Goal: Information Seeking & Learning: Learn about a topic

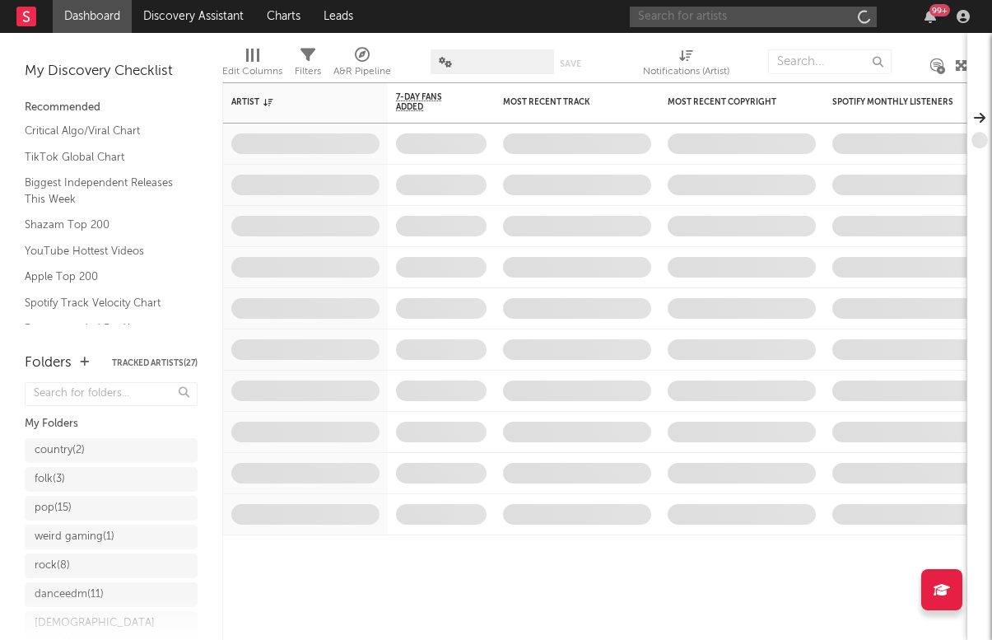
click at [679, 12] on input "text" at bounding box center [753, 17] width 247 height 21
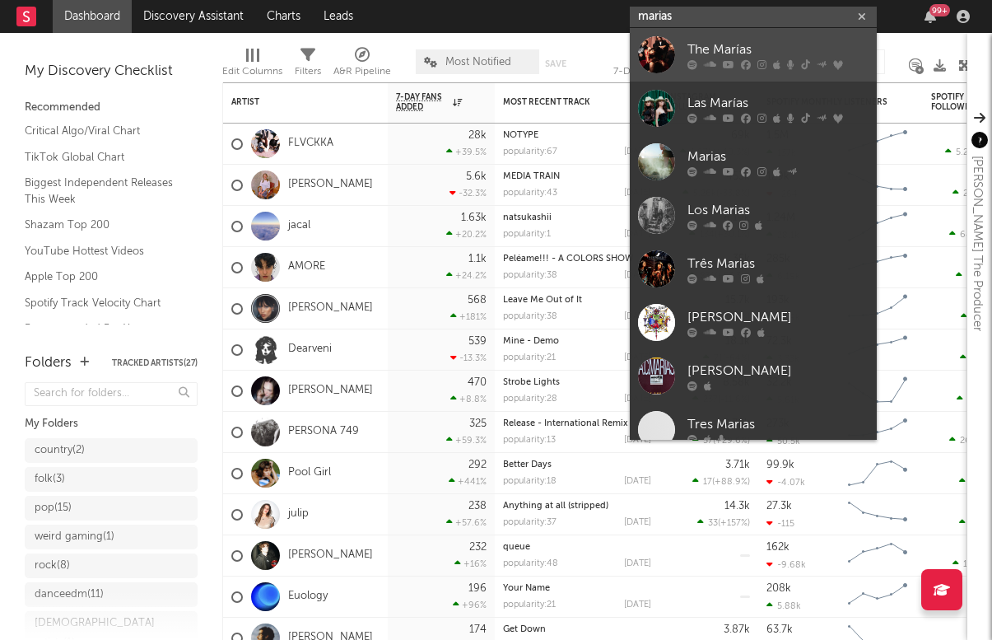
type input "marias"
click at [724, 48] on div "The Marías" at bounding box center [778, 50] width 181 height 20
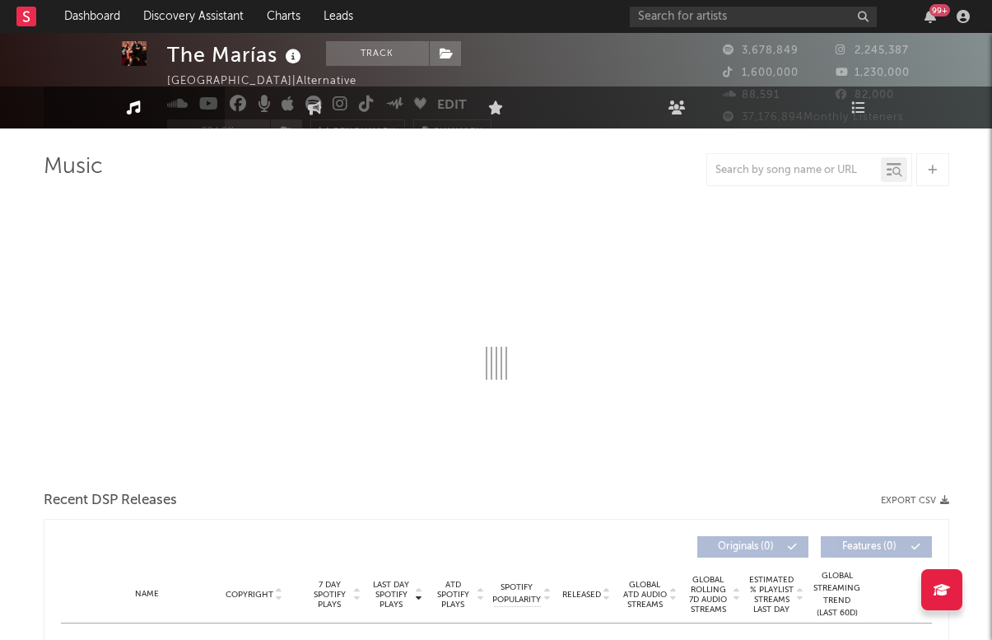
select select "6m"
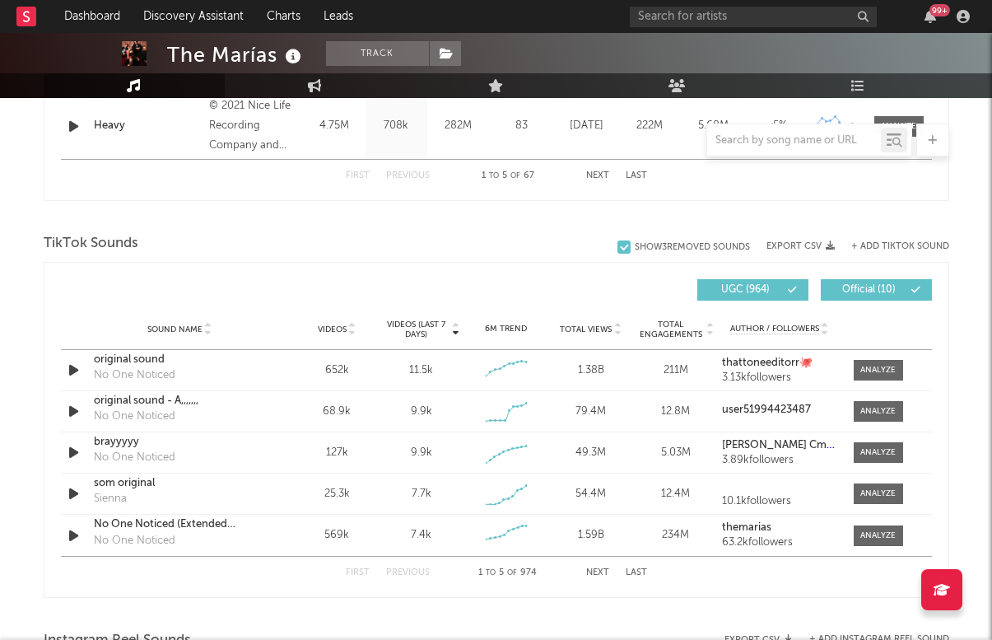
scroll to position [999, 0]
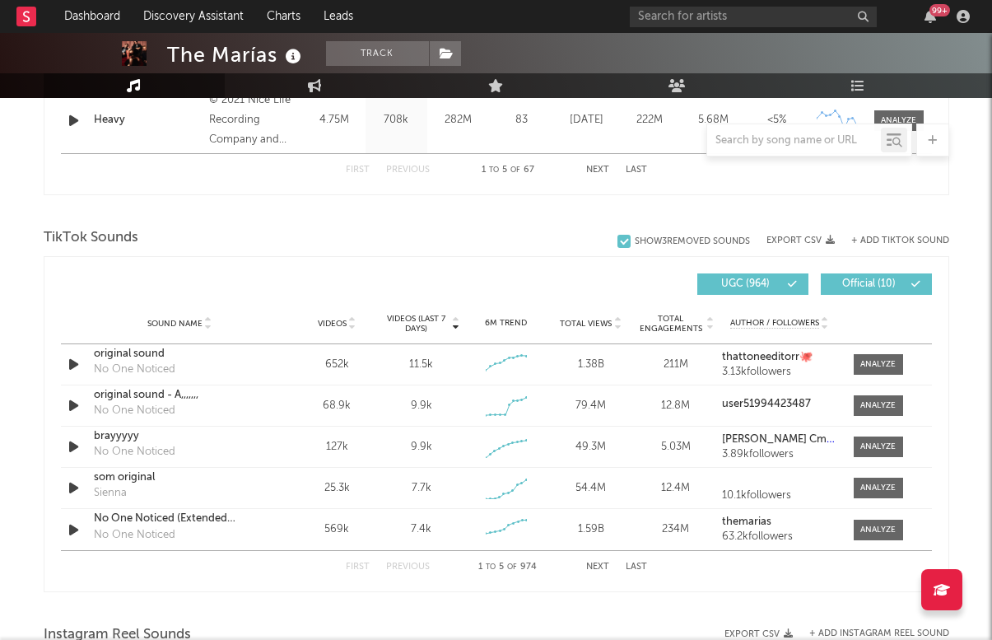
click at [595, 569] on button "Next" at bounding box center [597, 566] width 23 height 9
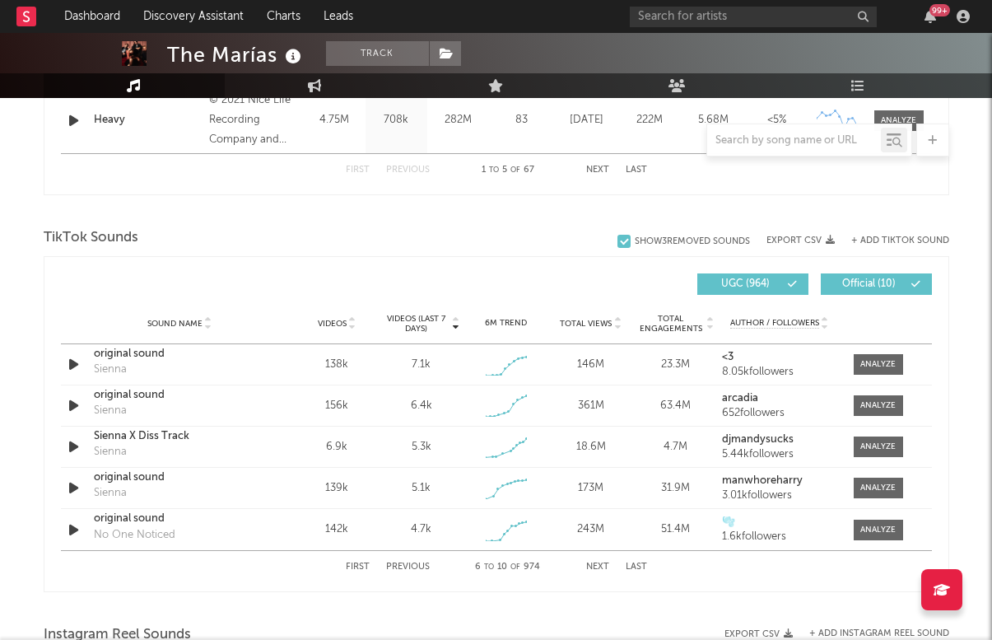
click at [595, 569] on button "Next" at bounding box center [597, 566] width 23 height 9
click at [635, 563] on button "Last" at bounding box center [636, 566] width 21 height 9
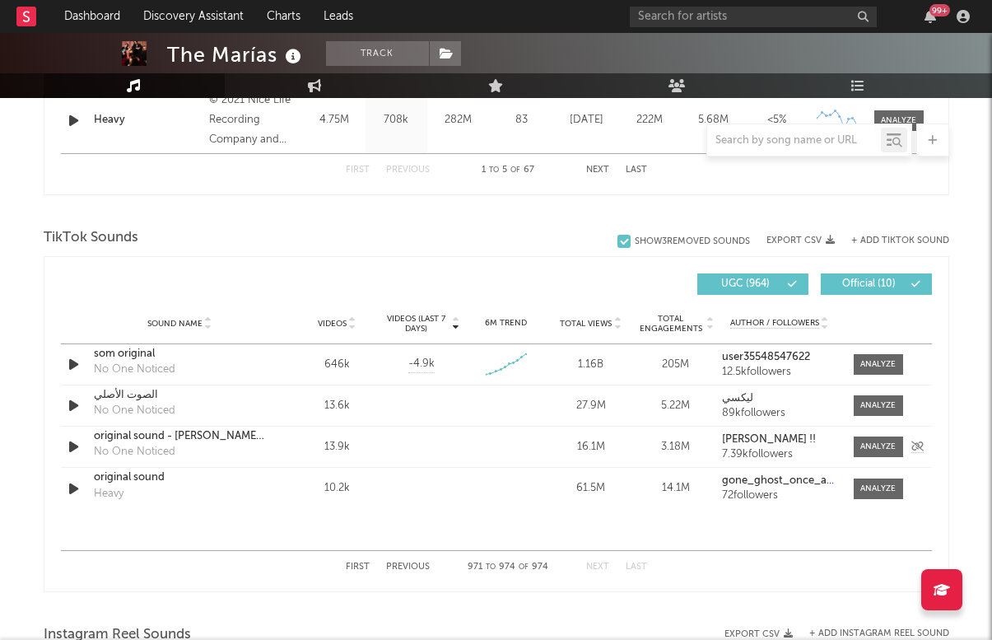
scroll to position [1002, 0]
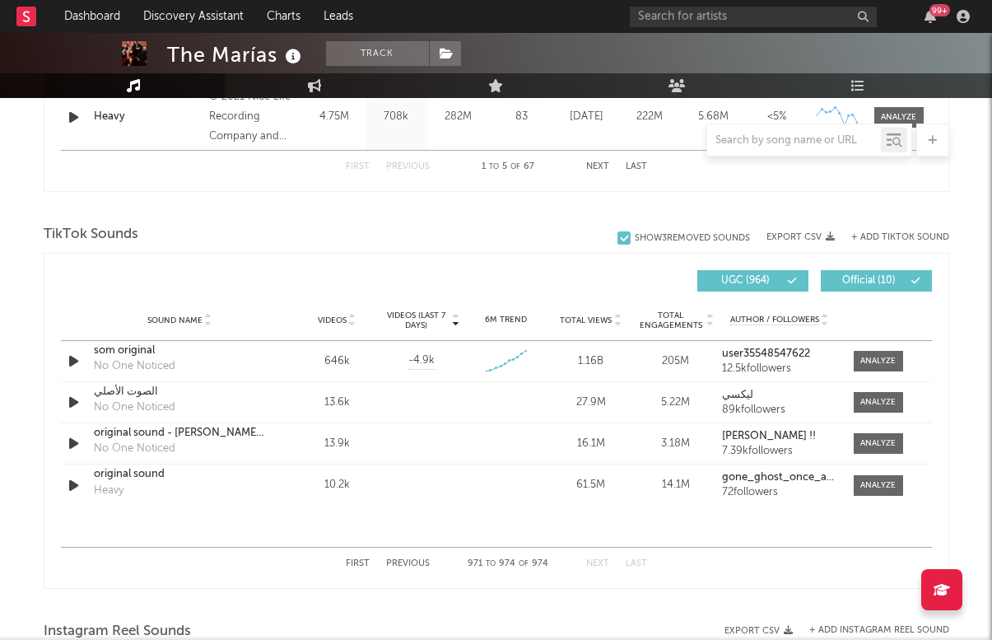
click at [354, 559] on button "First" at bounding box center [358, 563] width 24 height 9
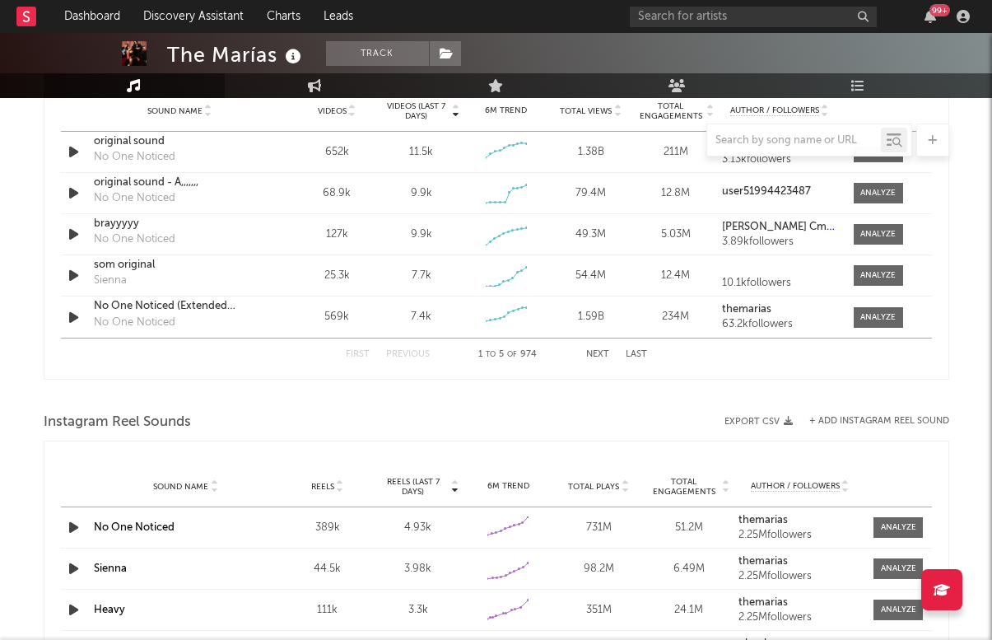
scroll to position [1202, 0]
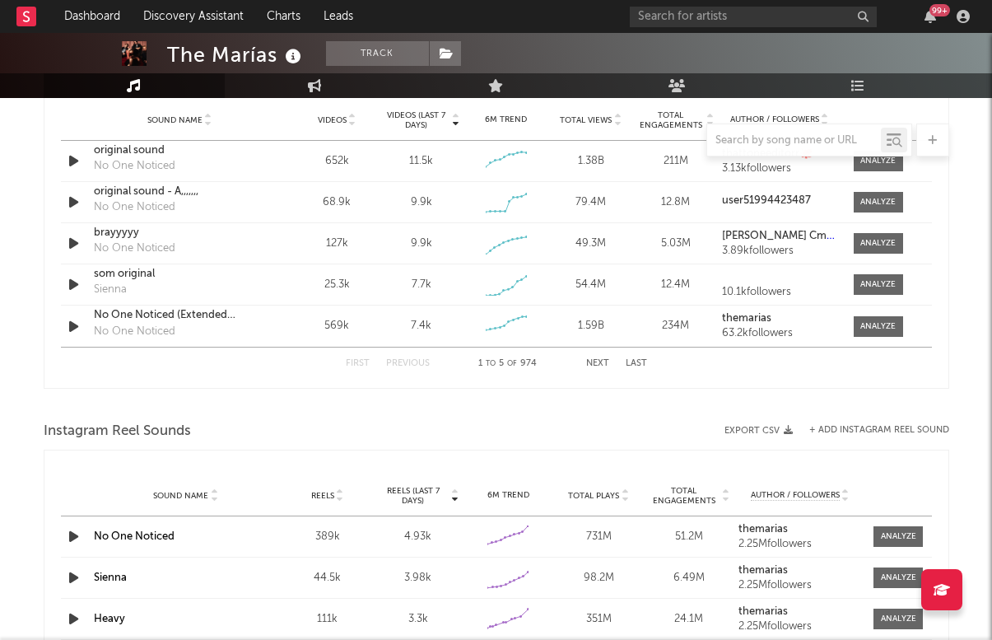
click at [597, 365] on button "Next" at bounding box center [597, 363] width 23 height 9
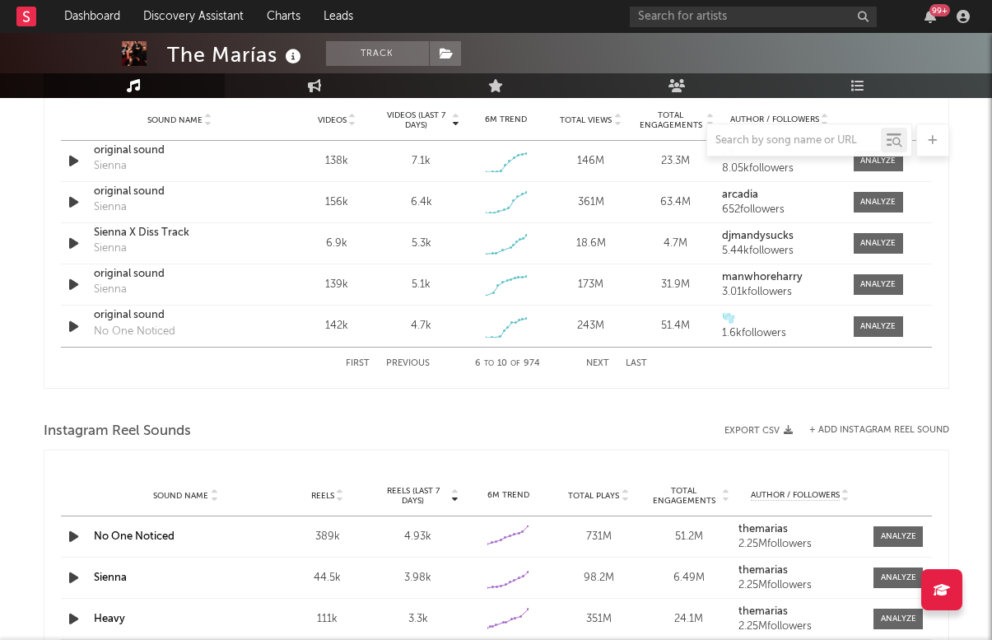
click at [592, 357] on div "First Previous 6 to 10 of 974 Next Last" at bounding box center [496, 364] width 301 height 32
click at [594, 361] on button "Next" at bounding box center [597, 363] width 23 height 9
